Goal: Transaction & Acquisition: Download file/media

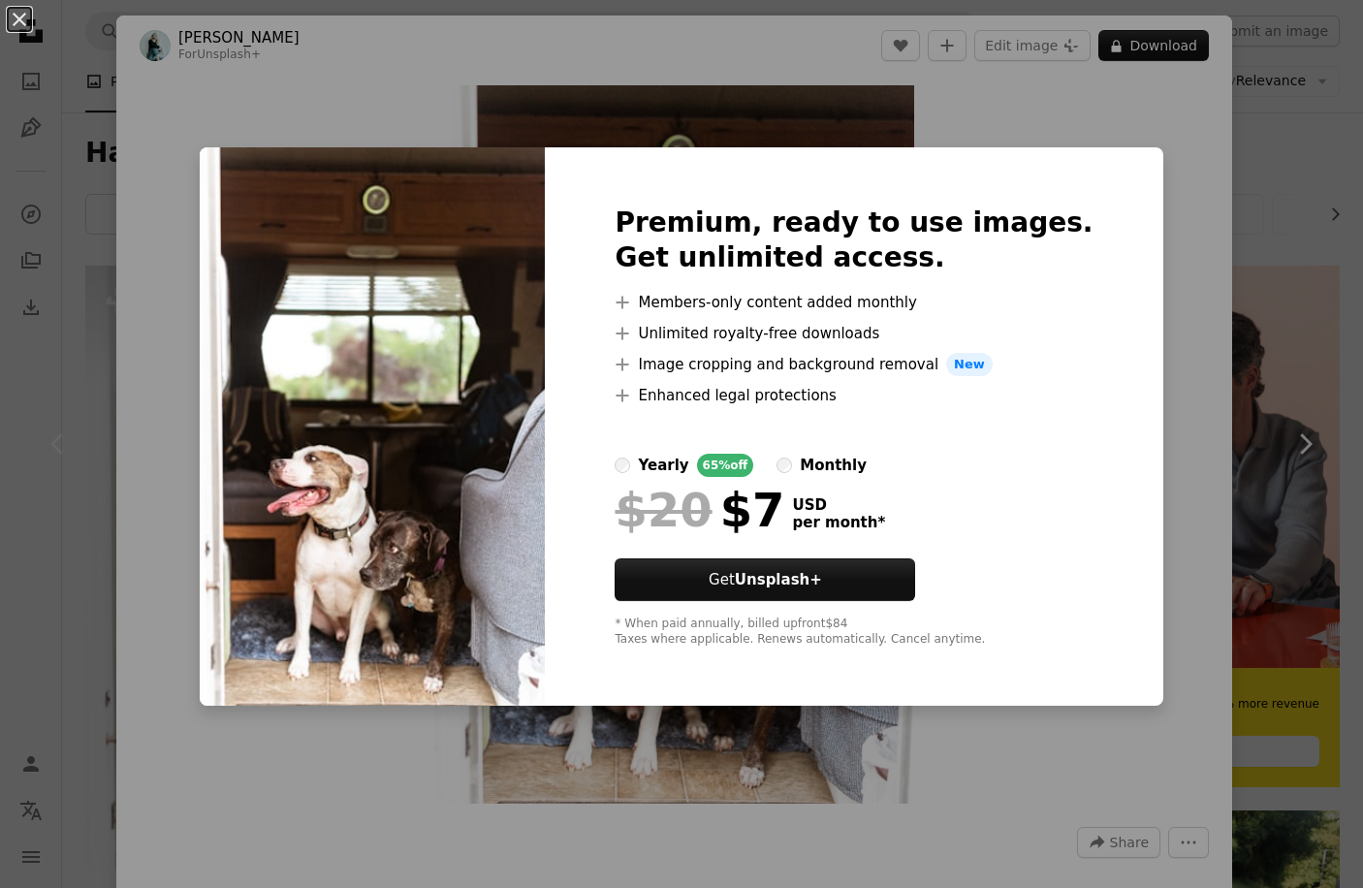
click at [1061, 132] on div "An X shape Premium, ready to use images. Get unlimited access. A plus sign Memb…" at bounding box center [681, 444] width 1363 height 888
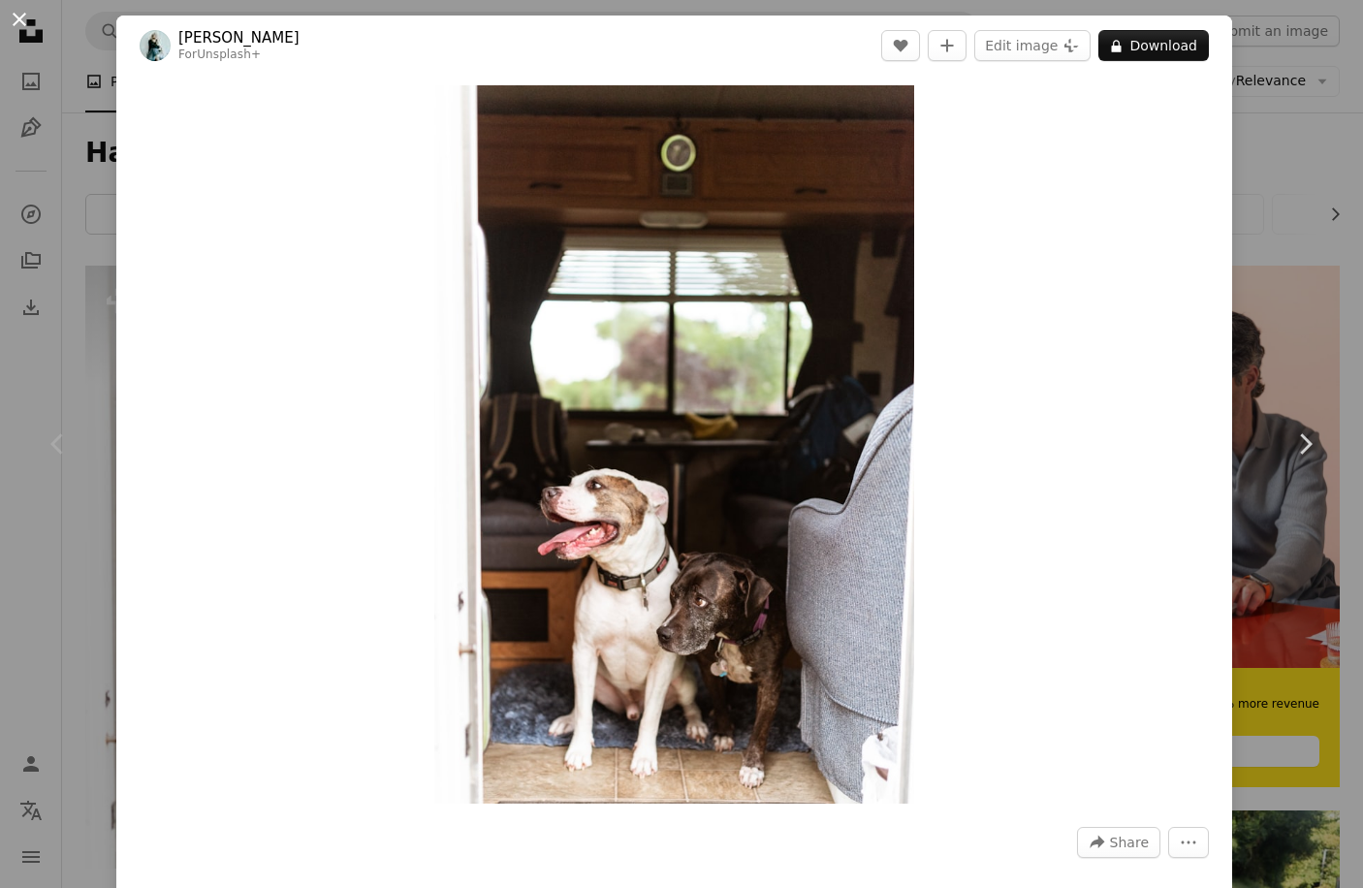
click at [22, 20] on button "An X shape" at bounding box center [19, 19] width 23 height 23
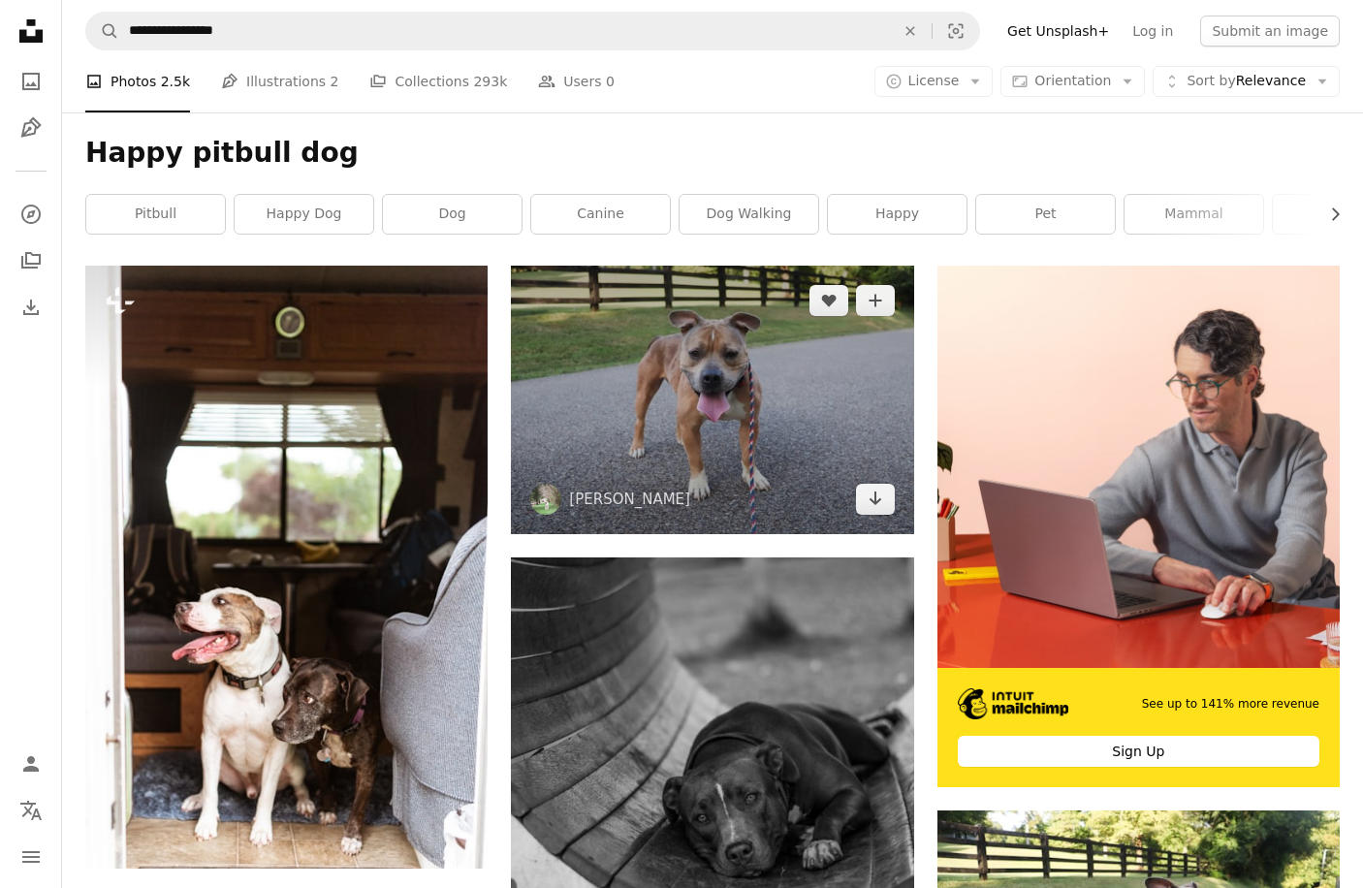
click at [696, 340] on img at bounding box center [712, 400] width 402 height 269
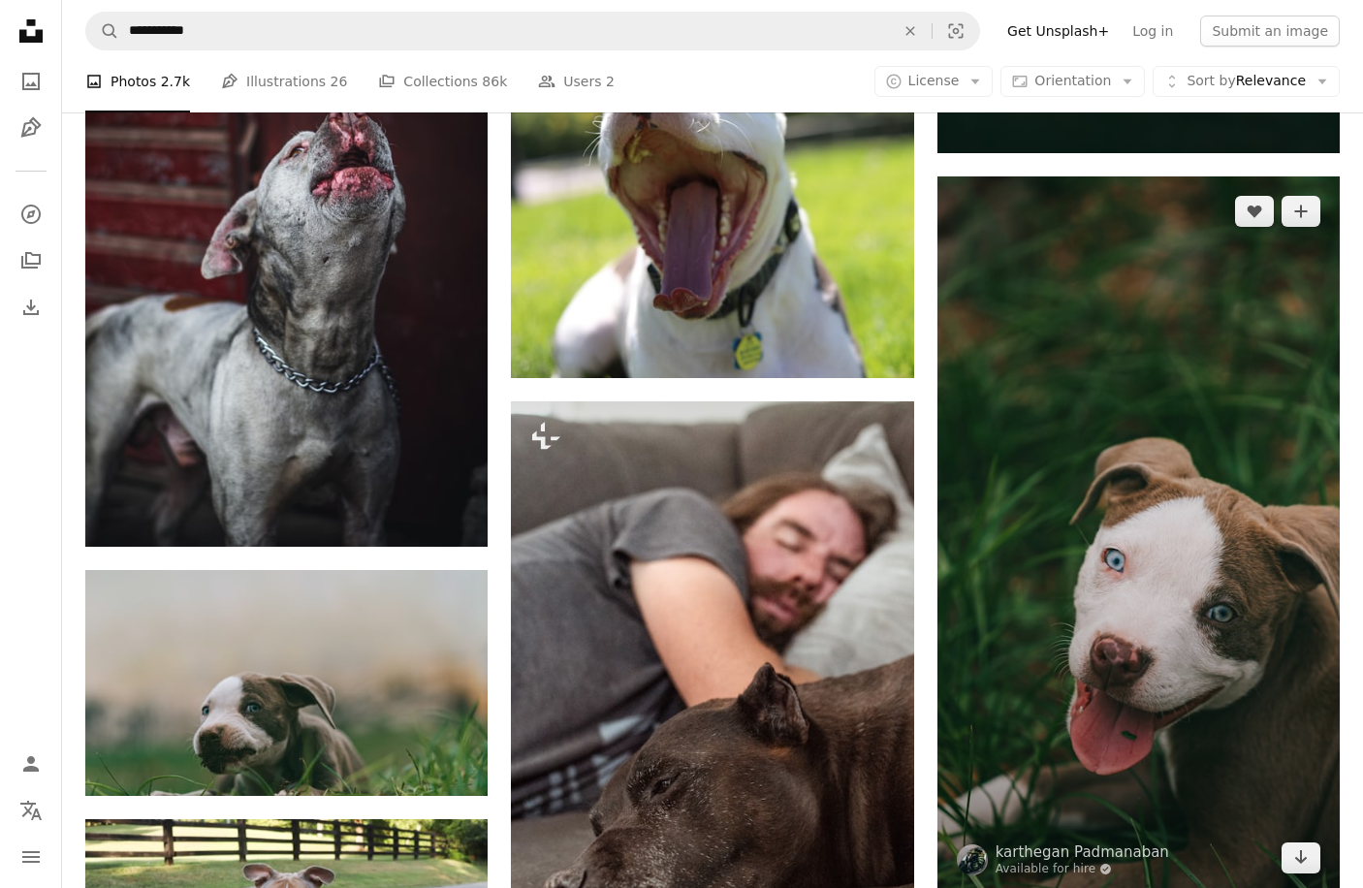
scroll to position [1668, 0]
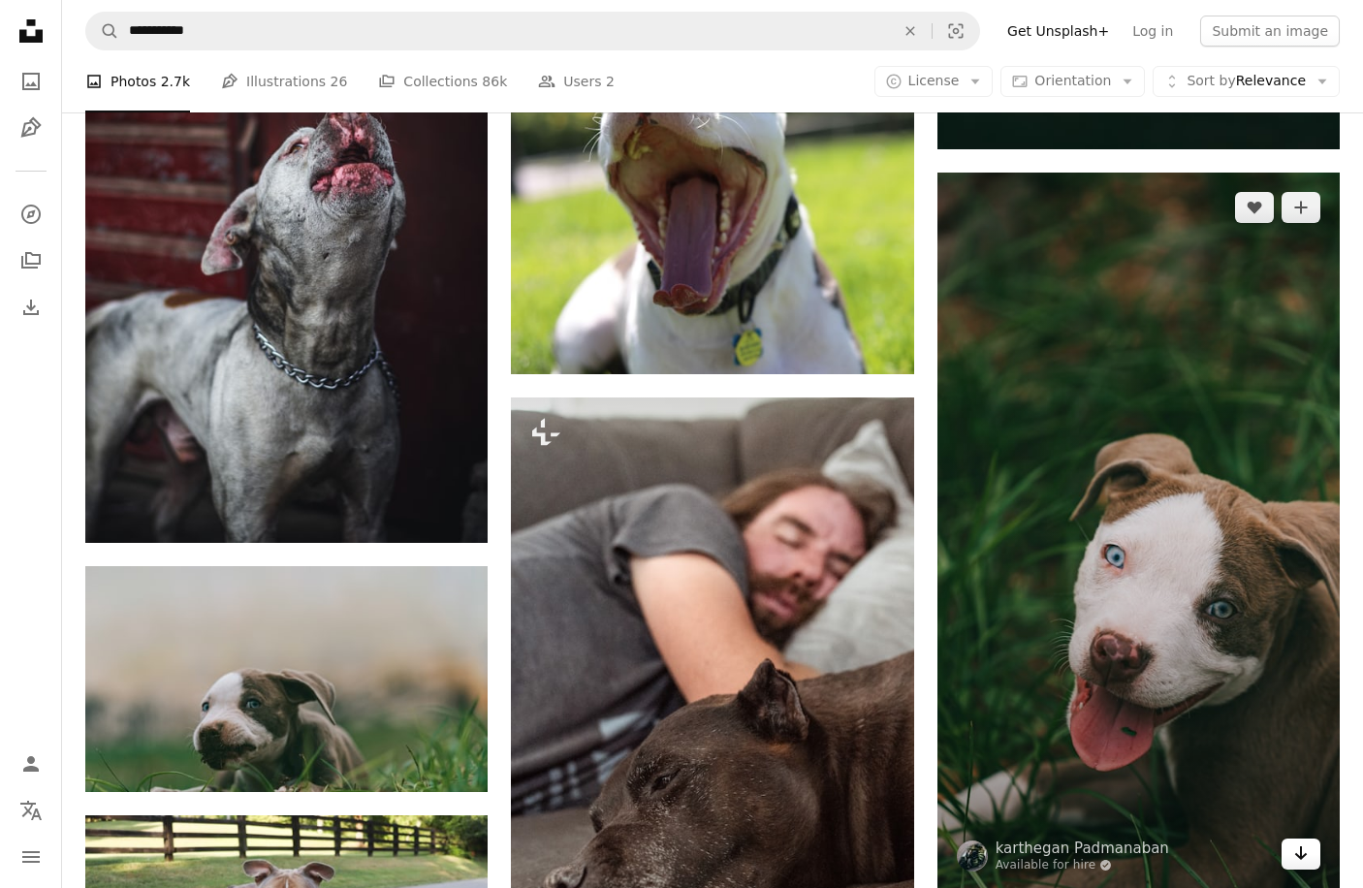
click at [1303, 854] on icon "Download" at bounding box center [1301, 853] width 13 height 14
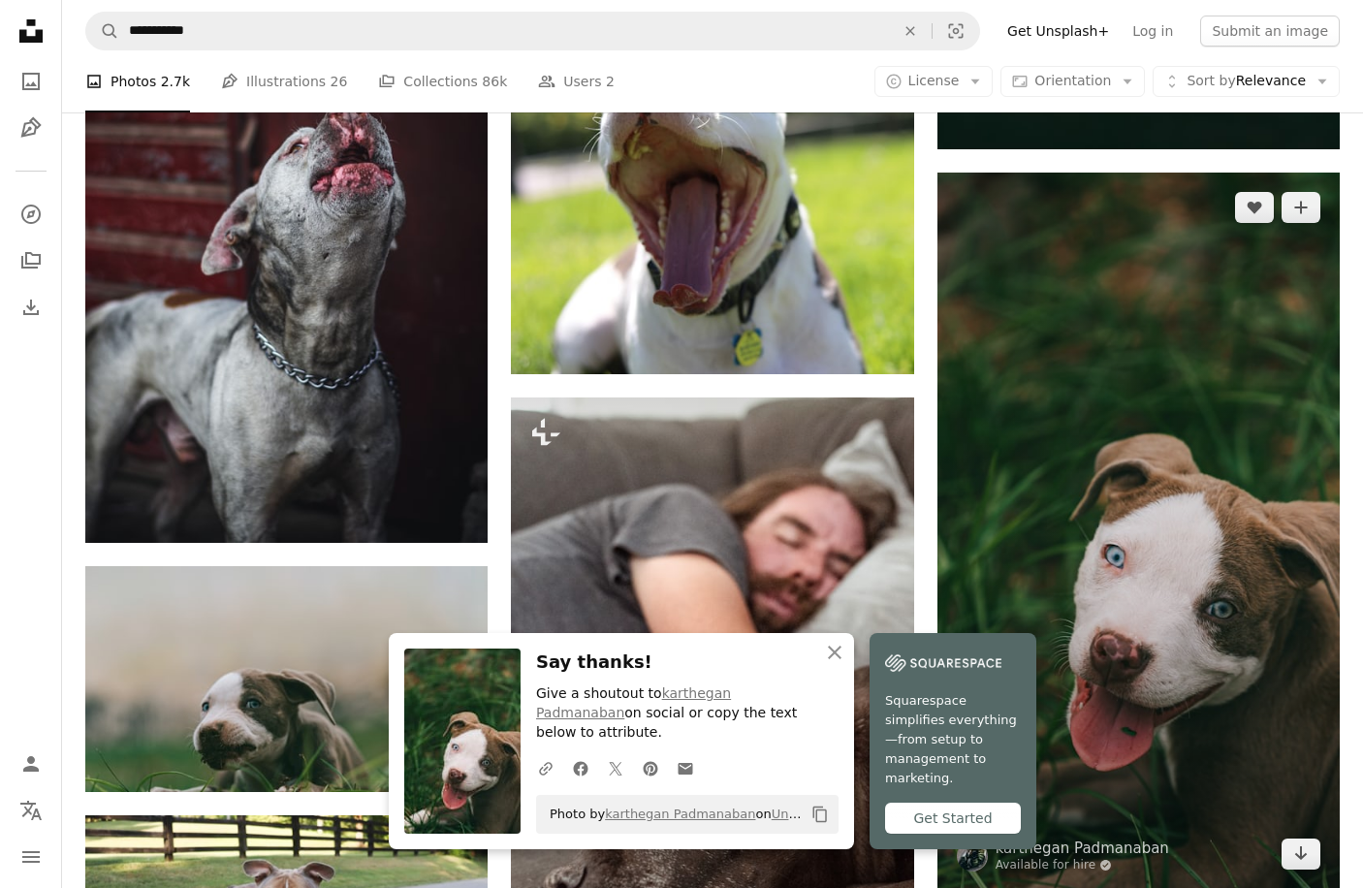
click at [1047, 387] on img at bounding box center [1139, 531] width 402 height 716
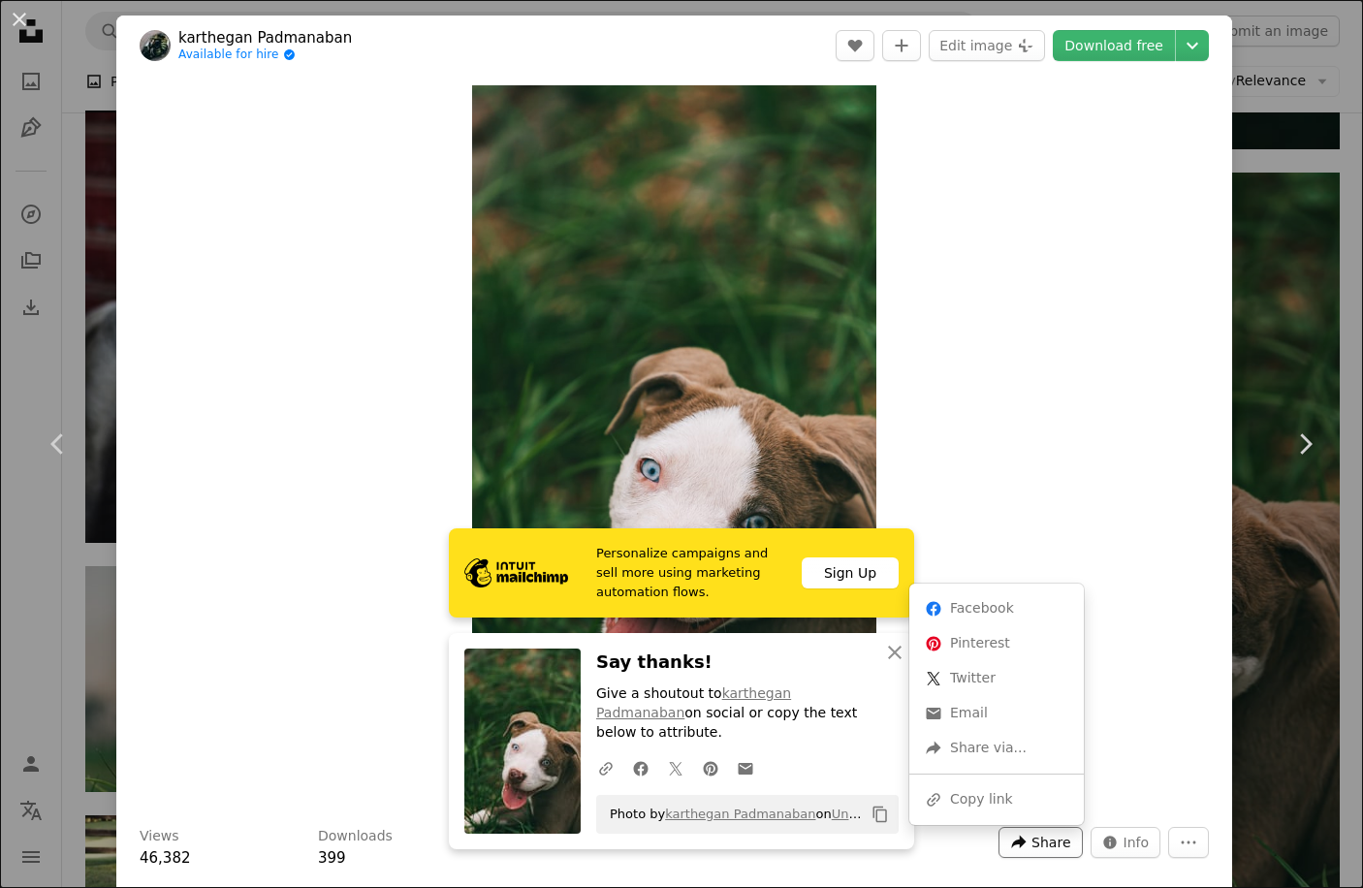
click at [1063, 847] on span "Share" at bounding box center [1051, 842] width 39 height 29
click at [880, 887] on div "Personalize campaigns and sell more using marketing automation flows. Sign Up A…" at bounding box center [681, 888] width 1363 height 0
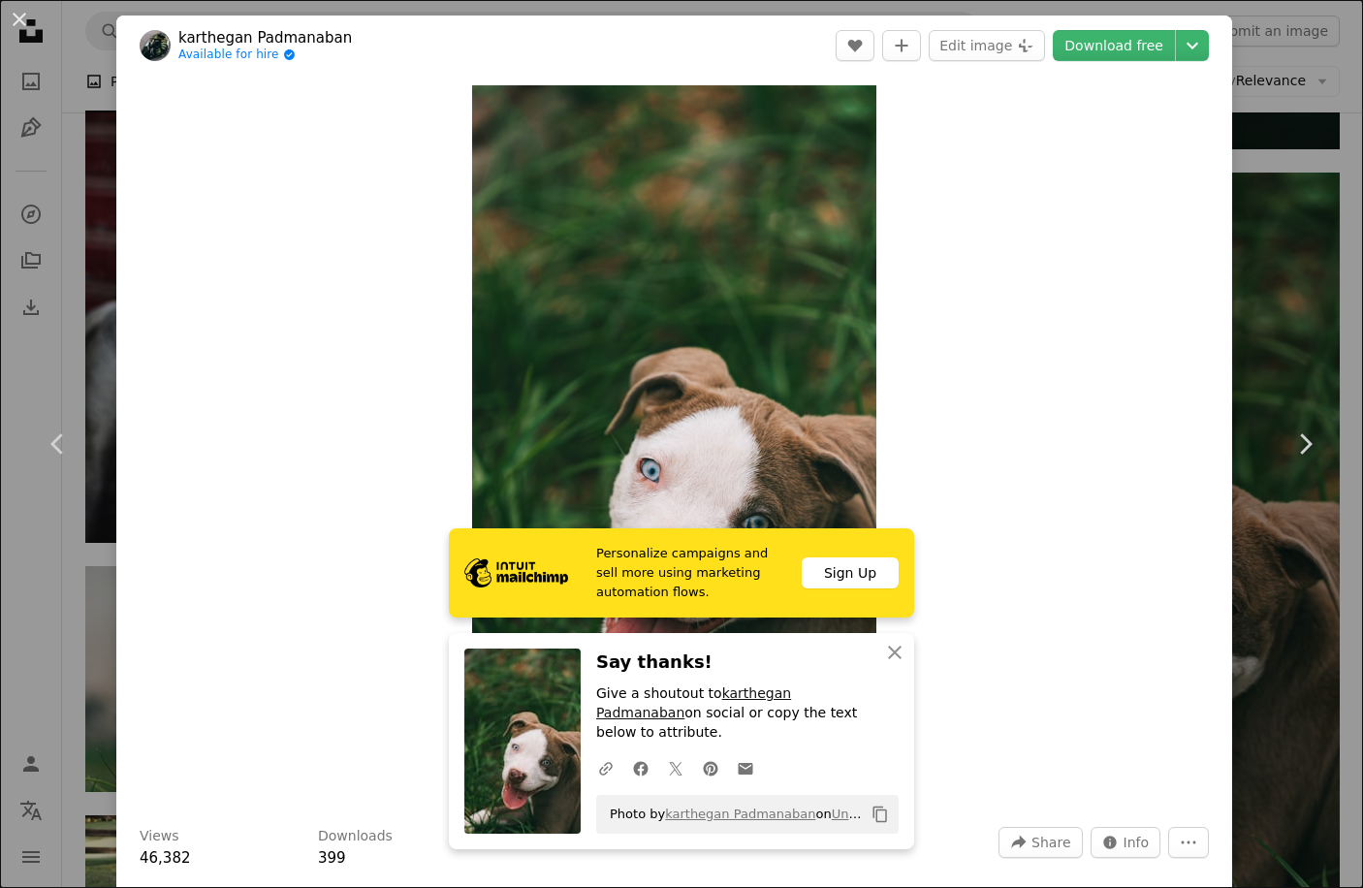
click at [791, 716] on link "karthegan Padmanaban" at bounding box center [693, 702] width 195 height 35
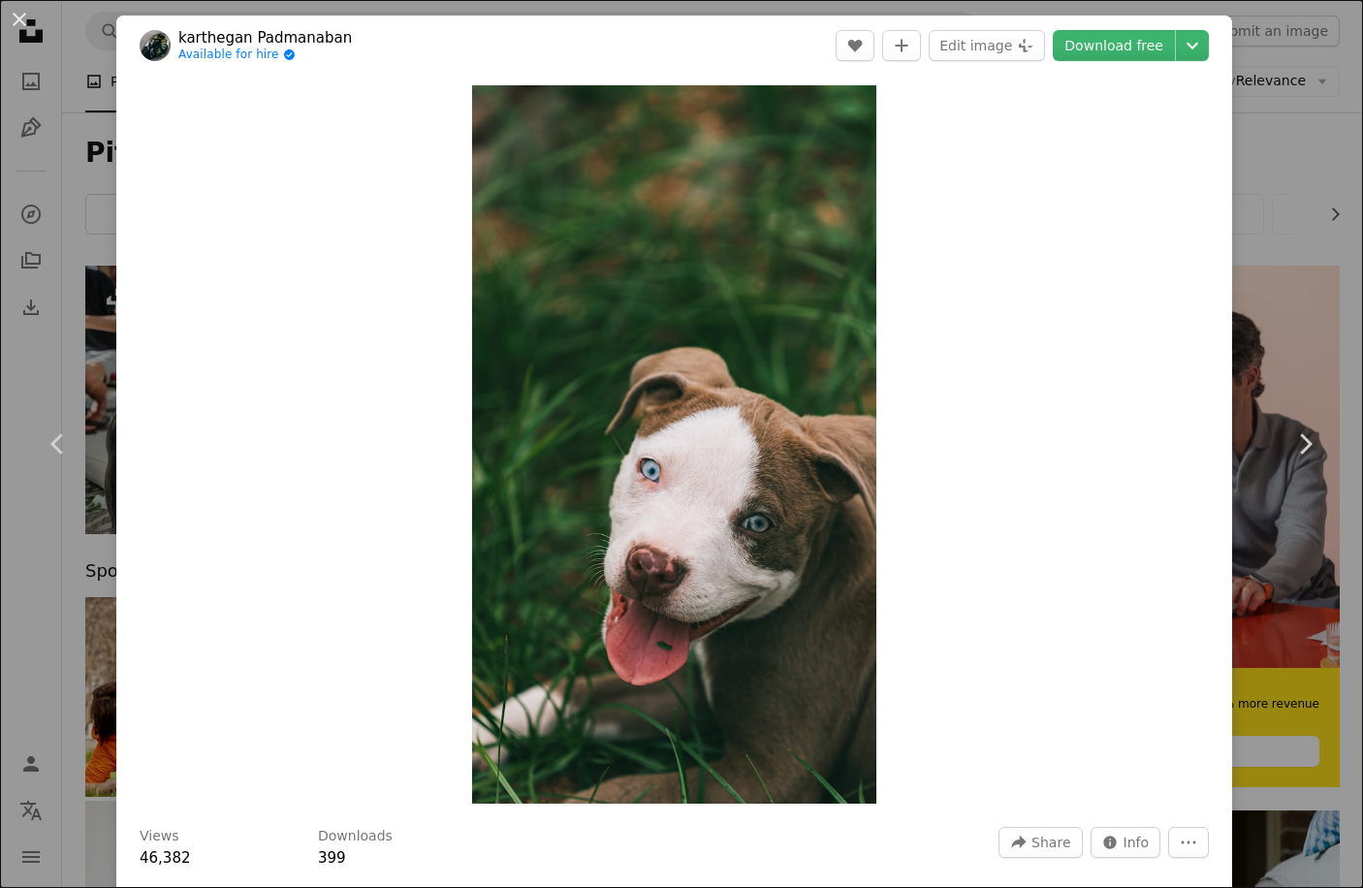
scroll to position [1668, 0]
